Goal: Information Seeking & Learning: Learn about a topic

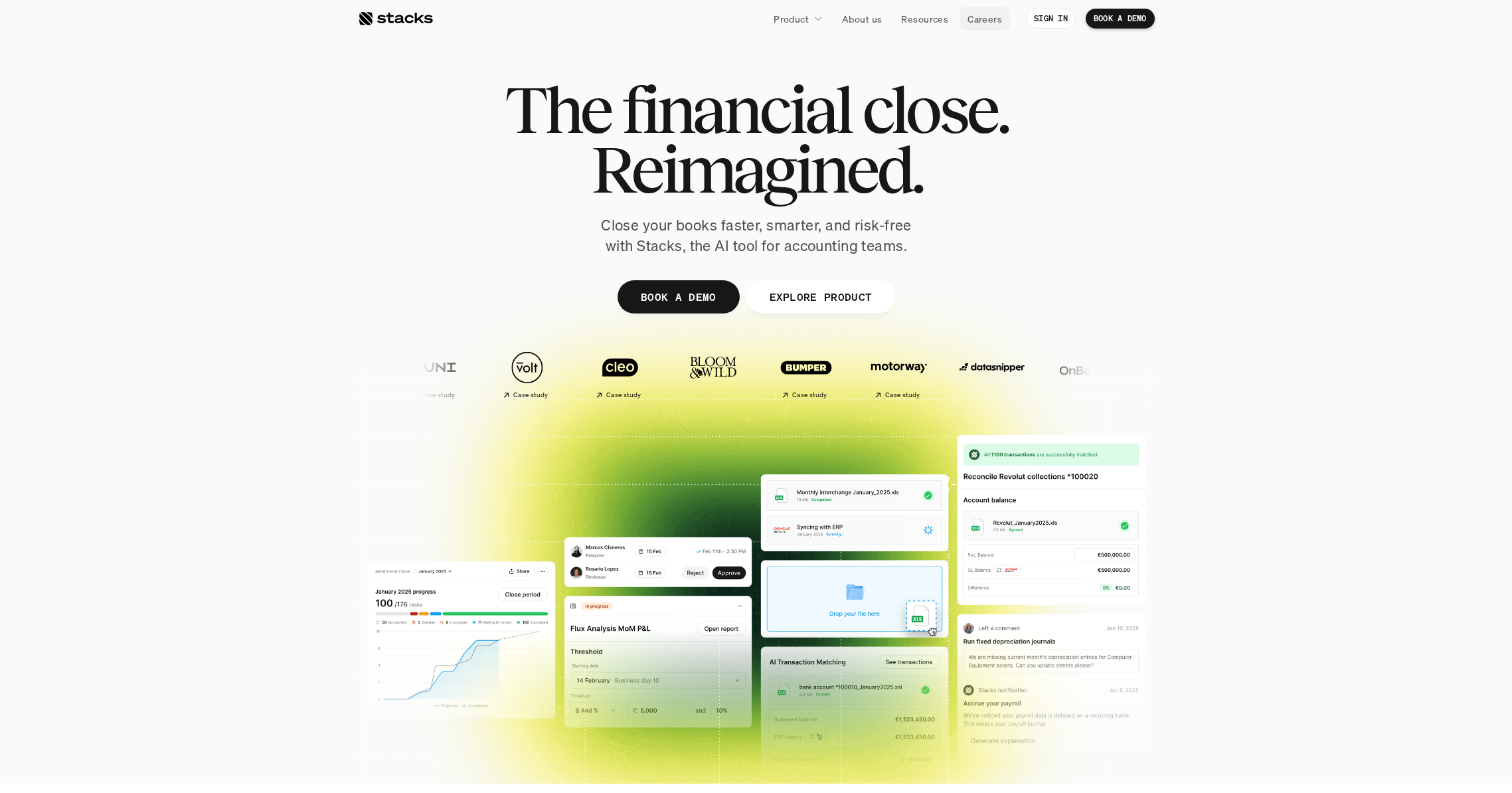
click at [992, 16] on p "Careers" at bounding box center [985, 18] width 35 height 14
click at [403, 24] on div at bounding box center [395, 18] width 75 height 16
click at [621, 376] on img at bounding box center [620, 367] width 79 height 55
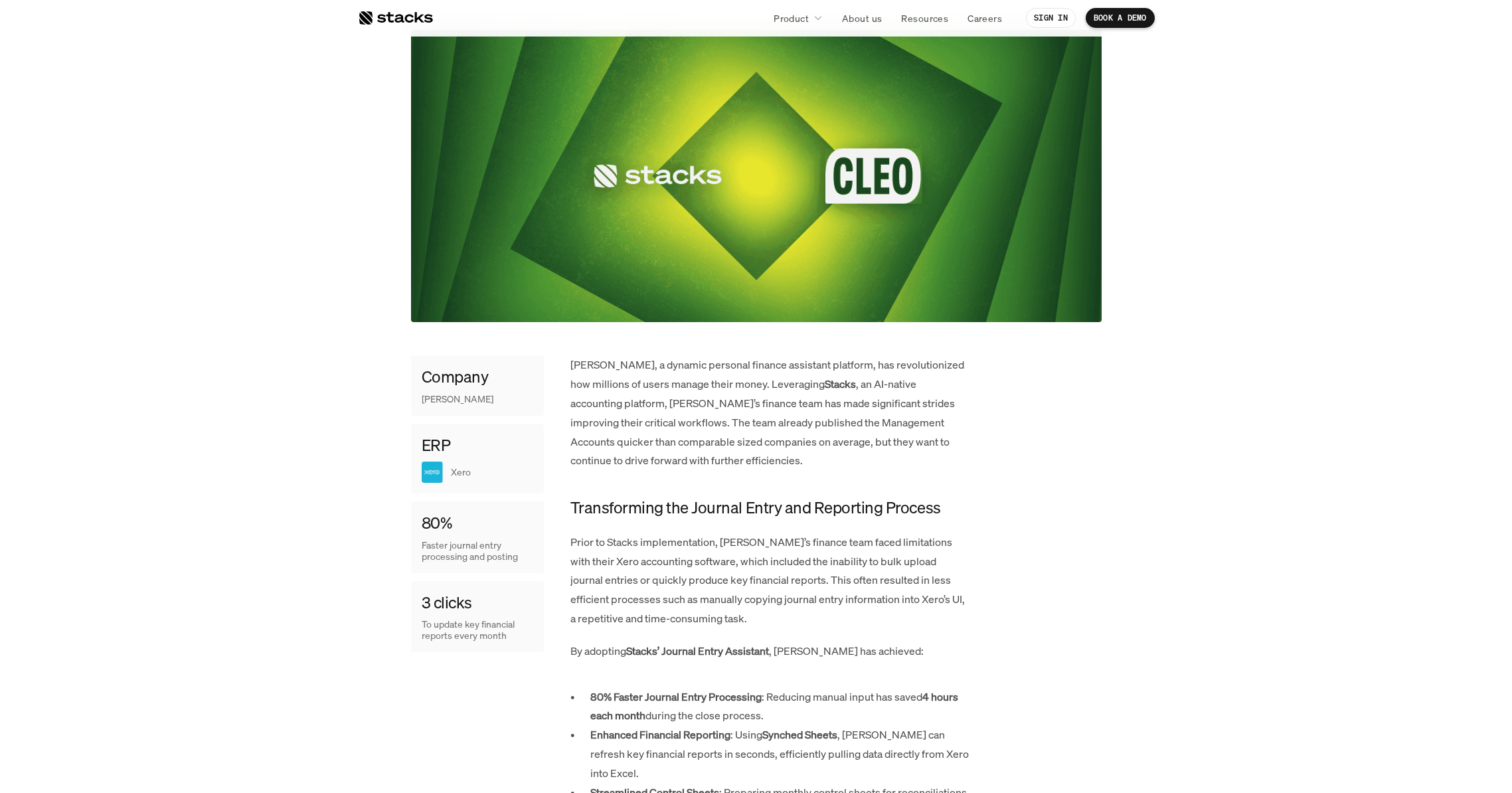
scroll to position [559, 0]
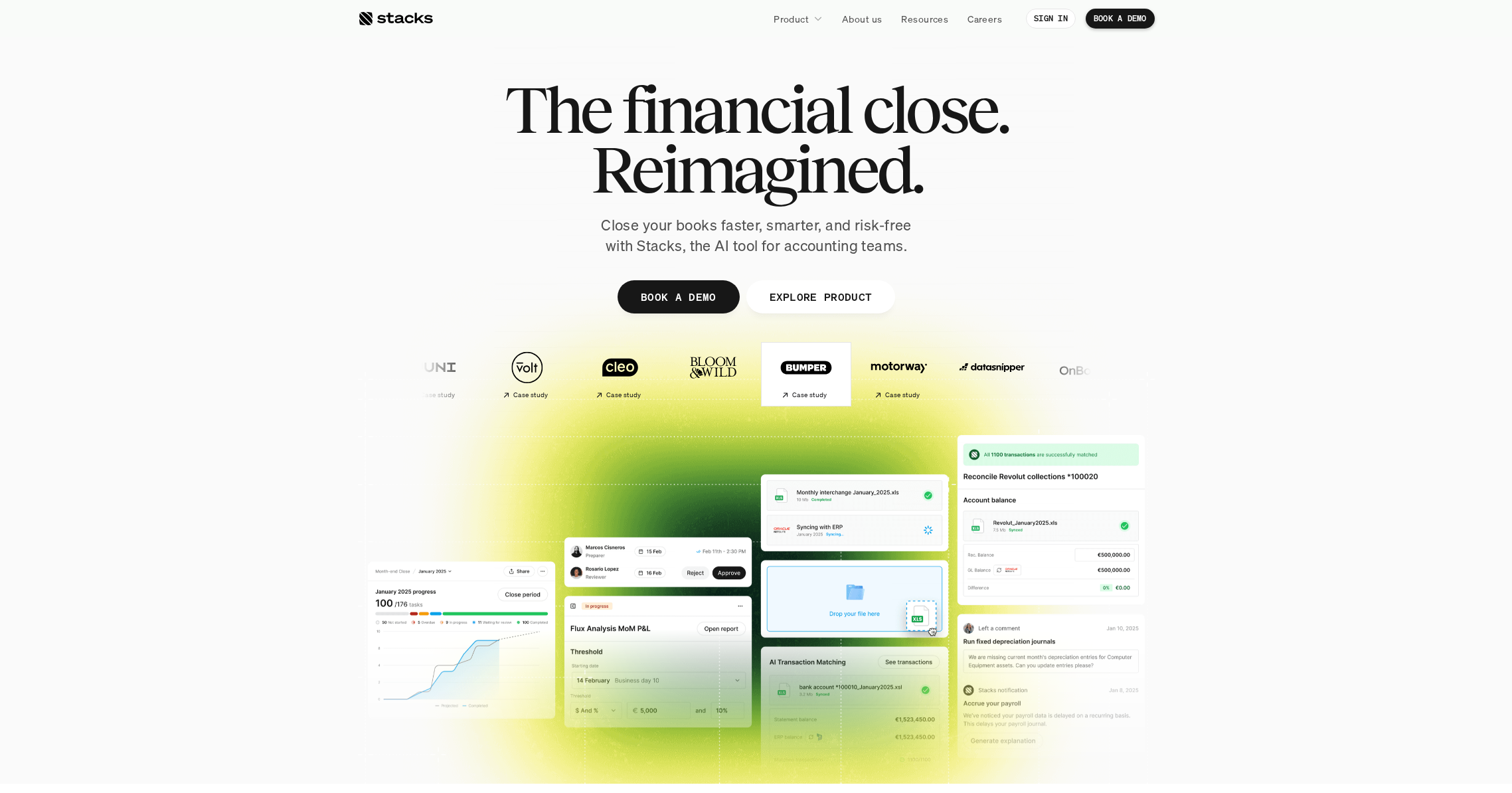
click at [808, 383] on img at bounding box center [806, 367] width 79 height 55
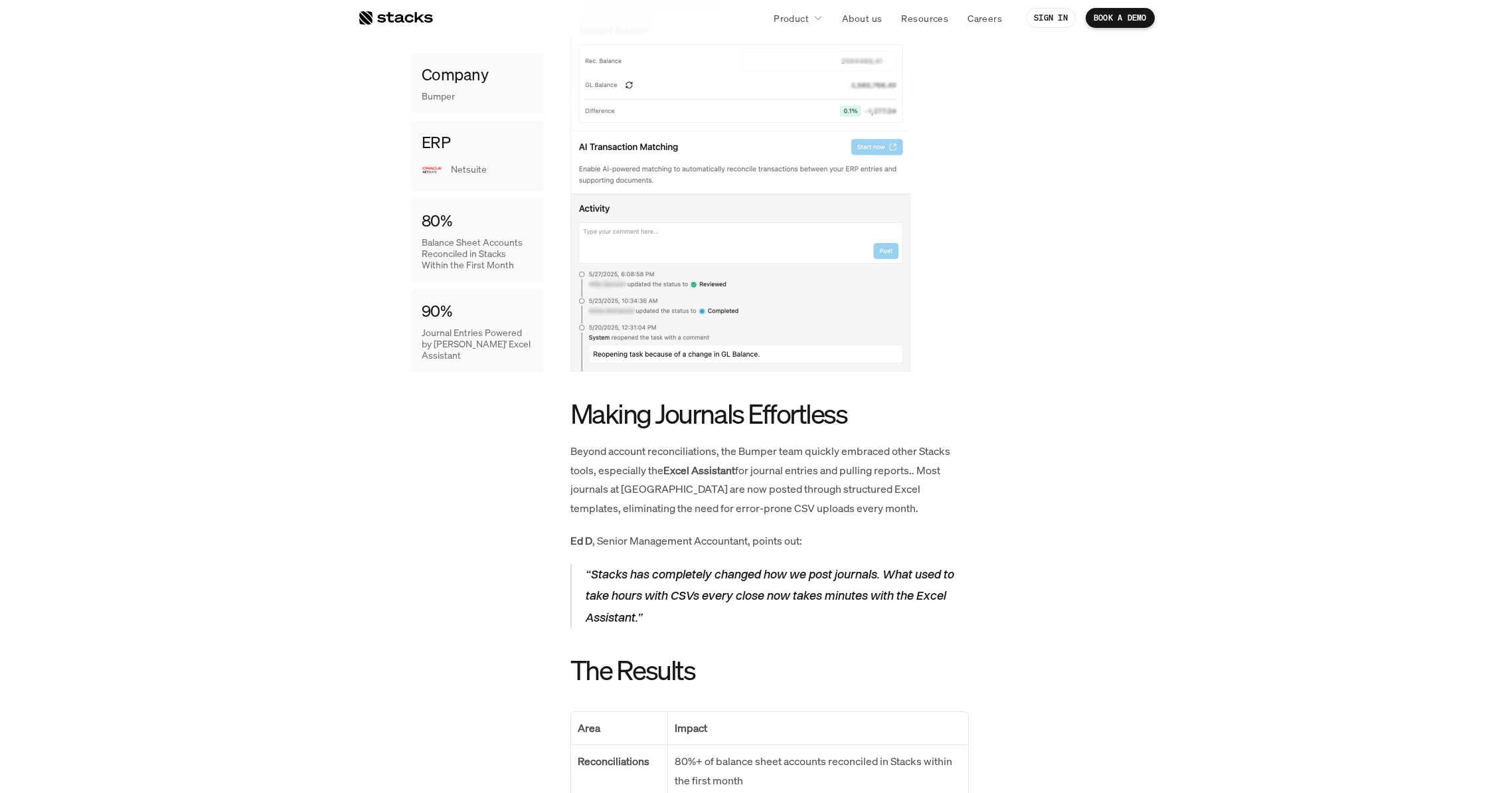
scroll to position [1671, 0]
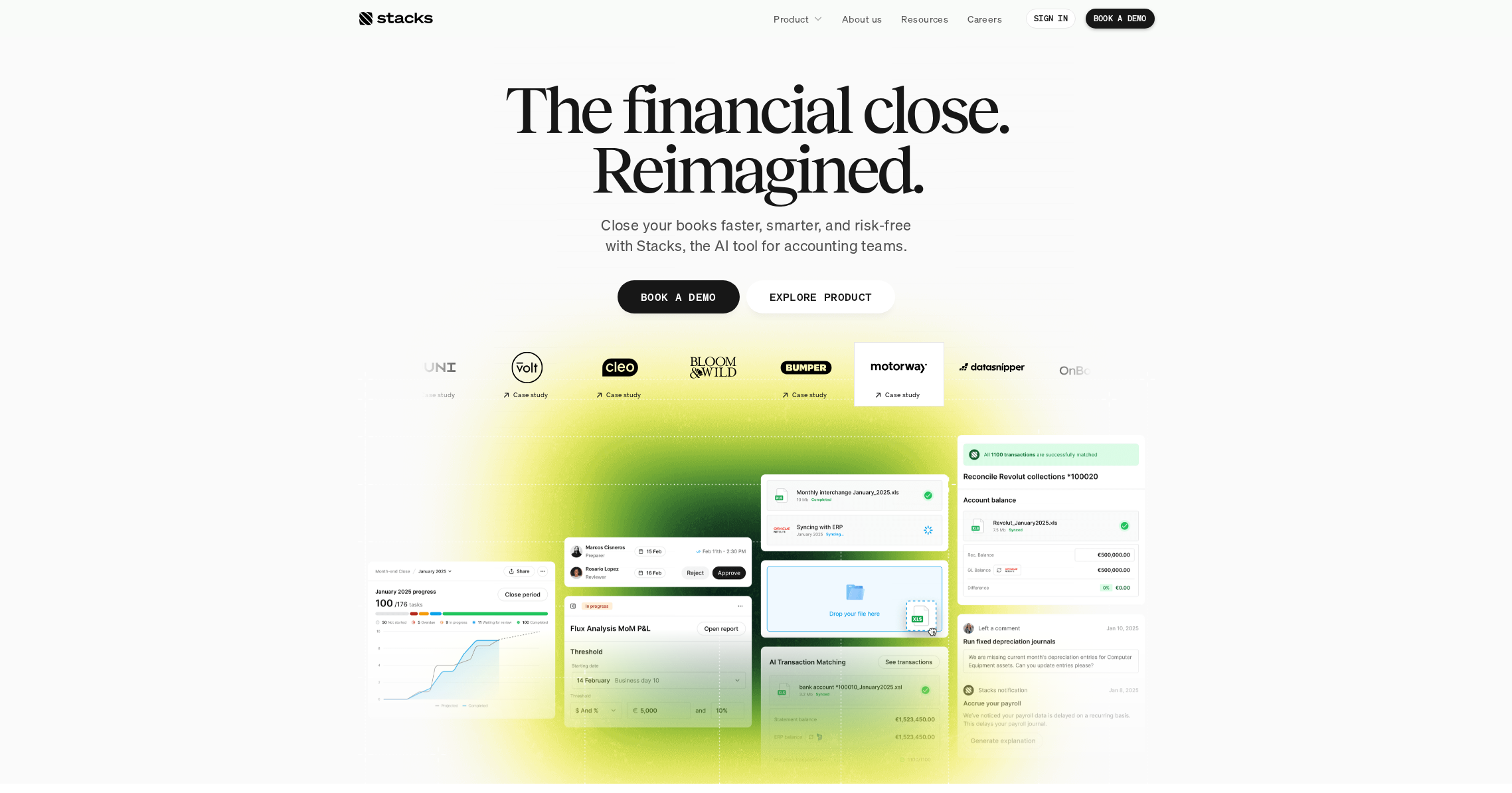
click at [898, 375] on img at bounding box center [899, 367] width 79 height 55
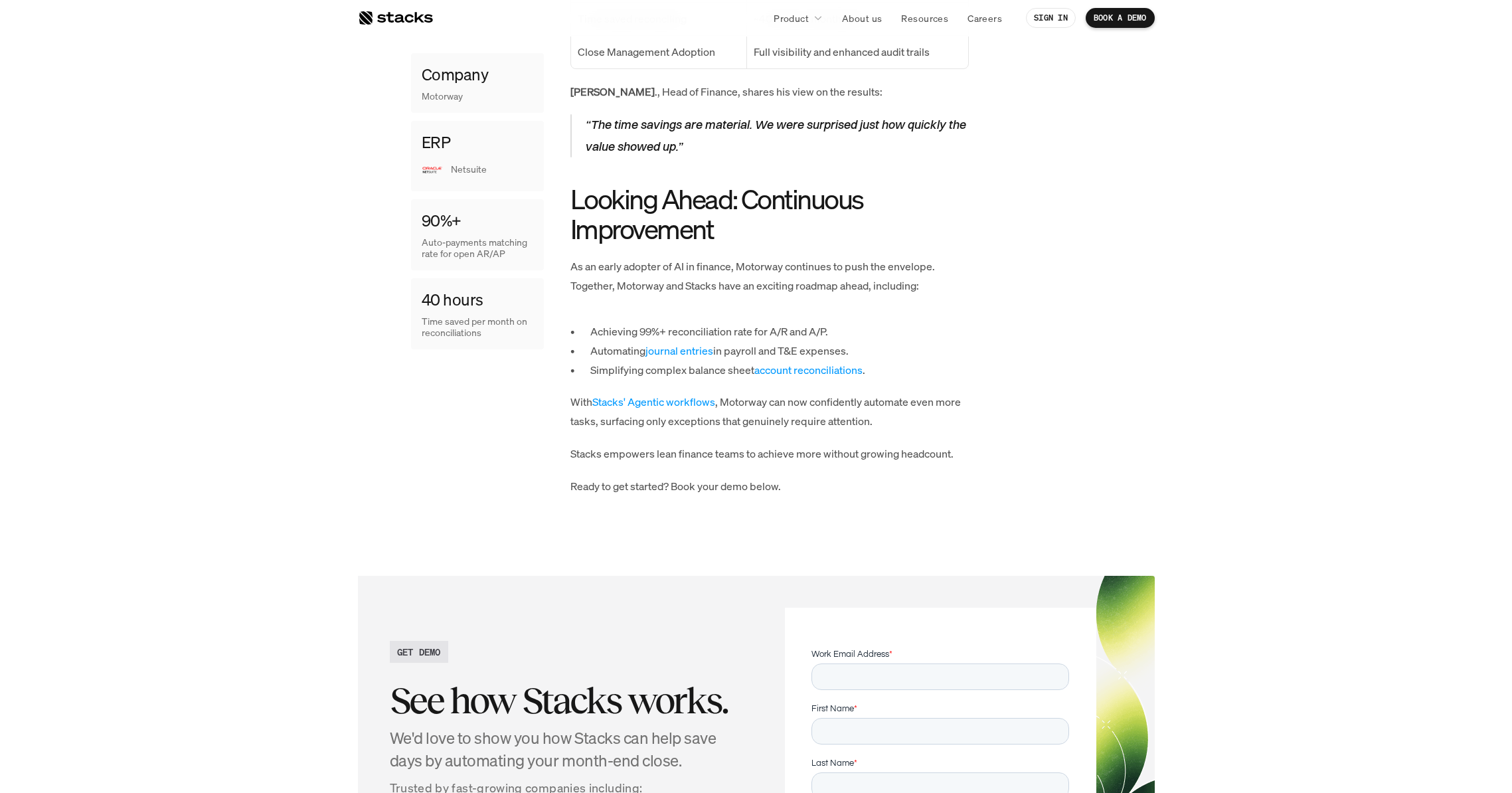
scroll to position [2006, 0]
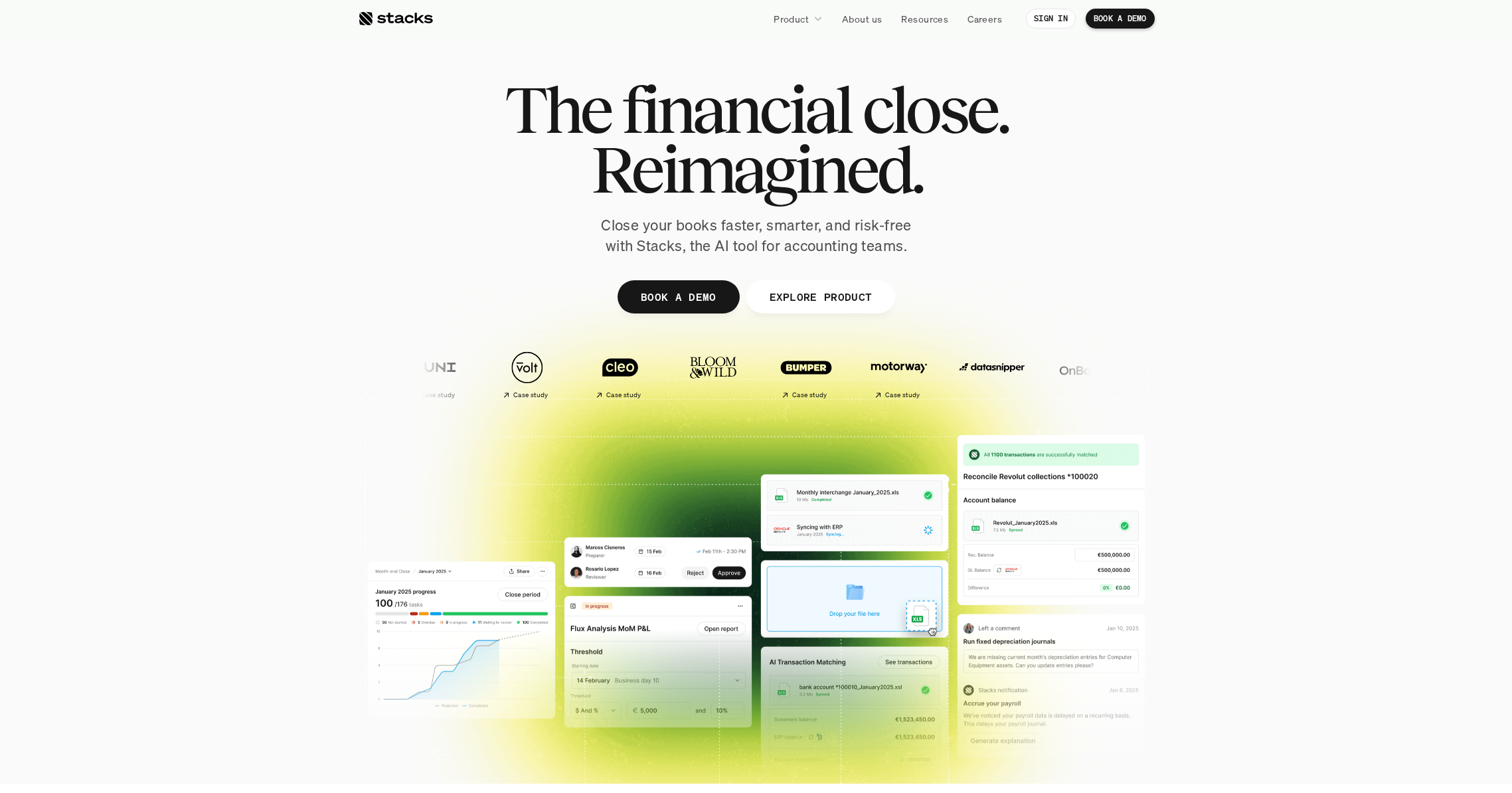
click at [367, 370] on div at bounding box center [756, 325] width 797 height 598
click at [426, 363] on img at bounding box center [434, 367] width 79 height 55
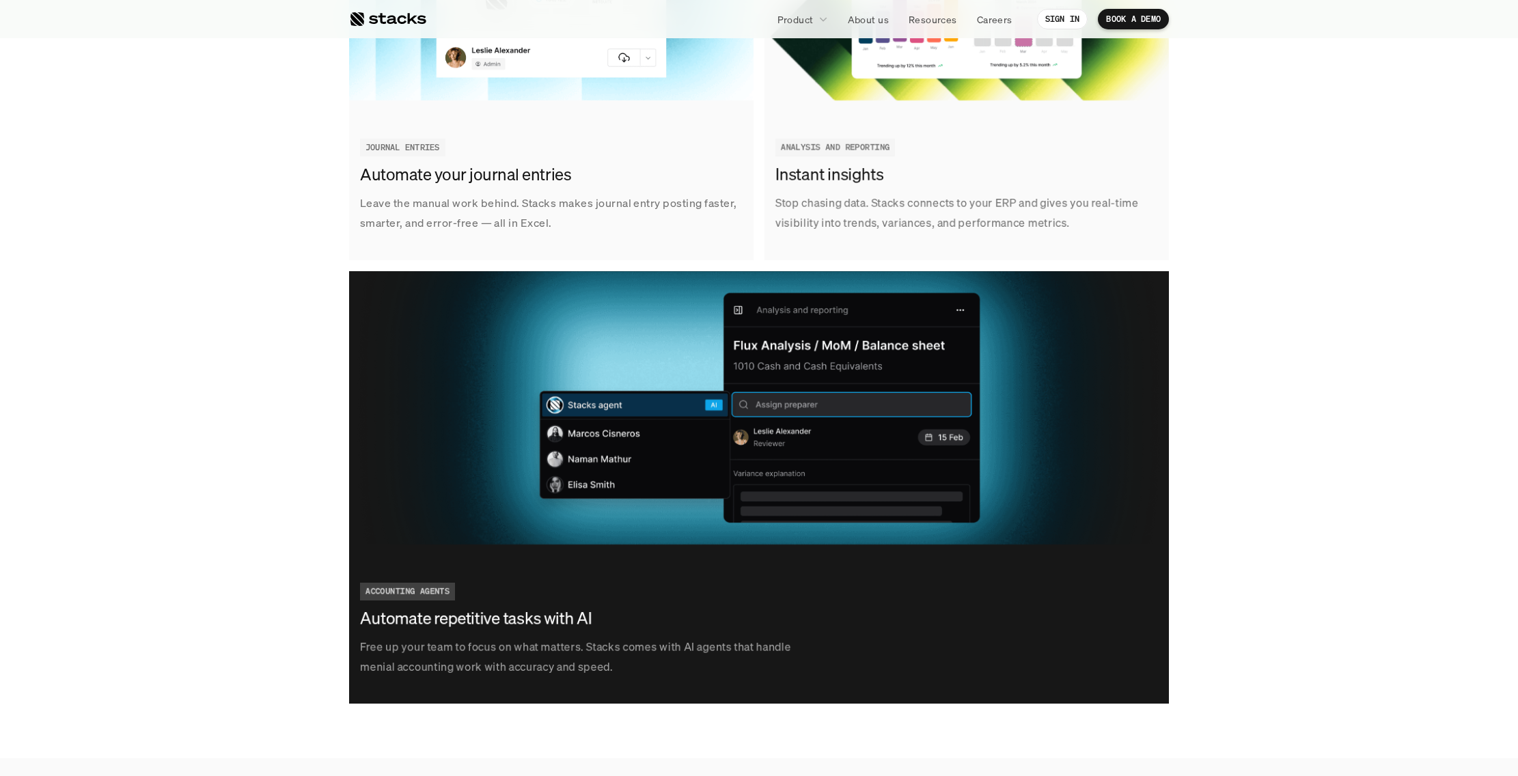
scroll to position [2701, 0]
